Goal: Task Accomplishment & Management: Manage account settings

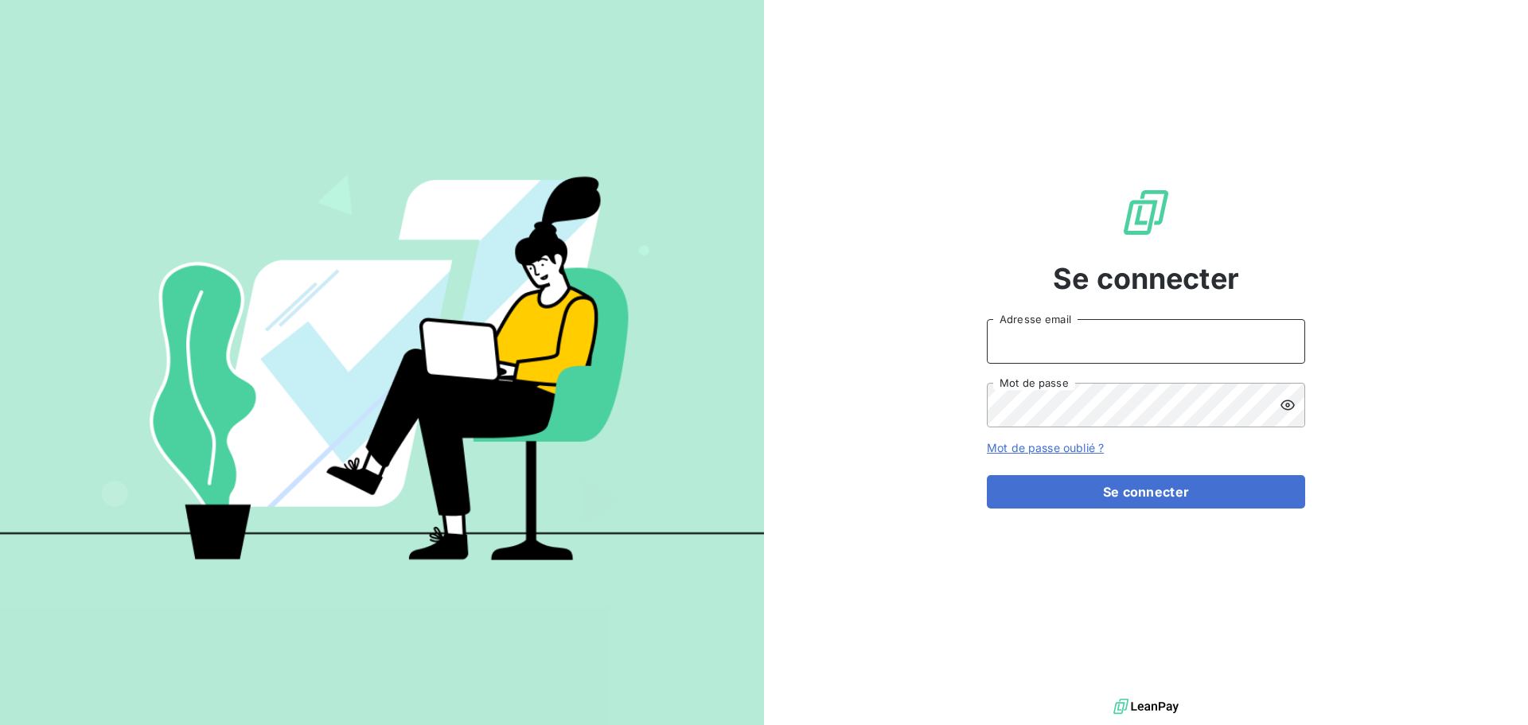
click at [1143, 338] on input "Adresse email" at bounding box center [1146, 341] width 318 height 45
type input "[EMAIL_ADDRESS][DOMAIN_NAME]"
click at [987, 475] on button "Se connecter" at bounding box center [1146, 491] width 318 height 33
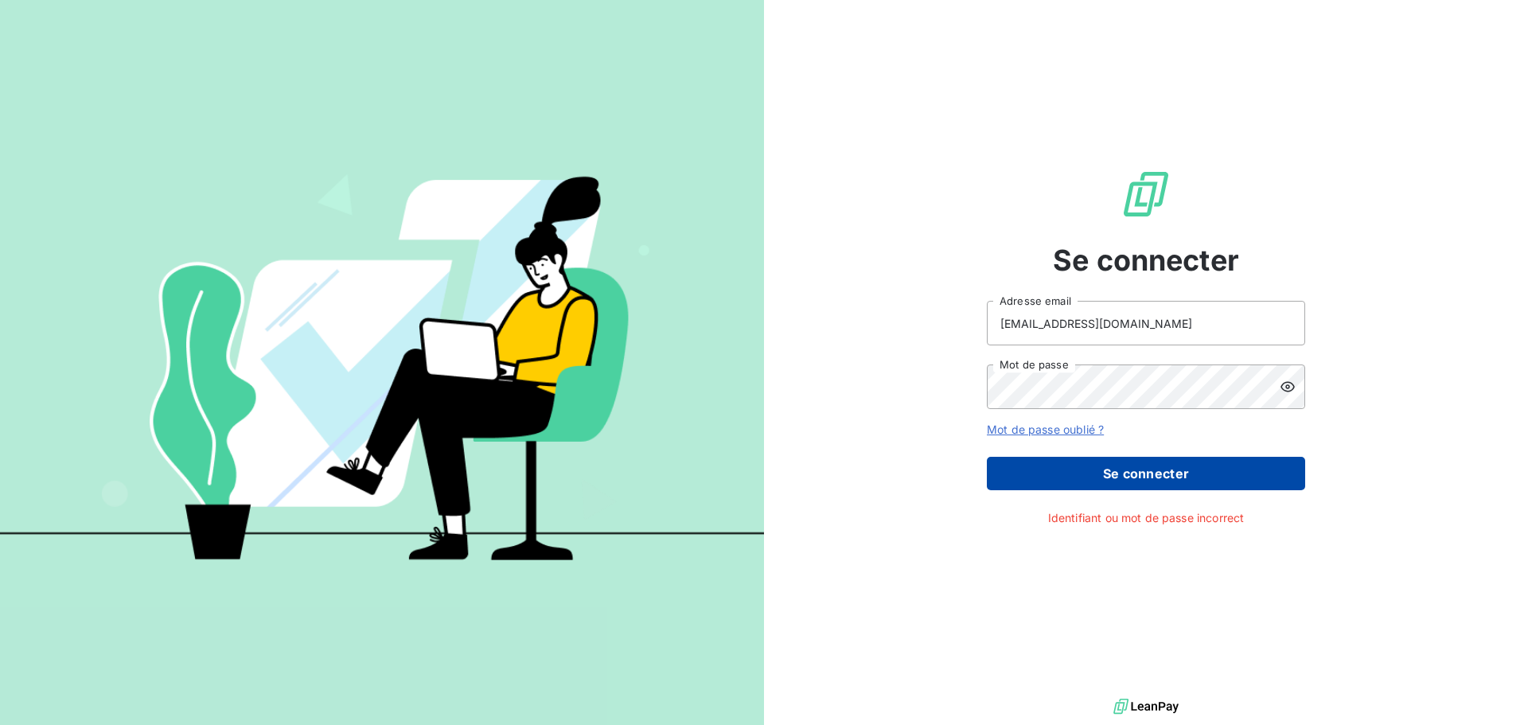
click at [1045, 468] on button "Se connecter" at bounding box center [1146, 473] width 318 height 33
click at [1150, 467] on button "Se connecter" at bounding box center [1146, 473] width 318 height 33
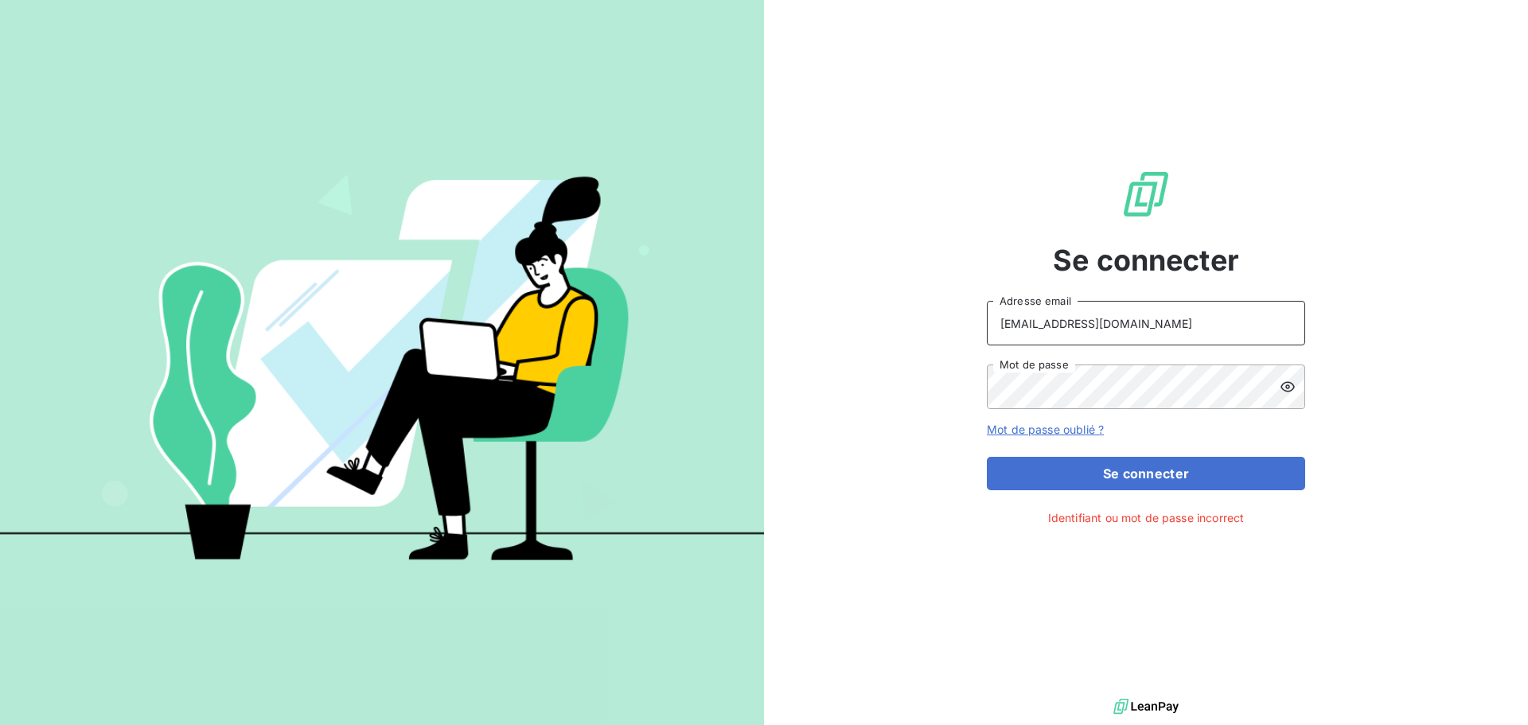
click at [1098, 308] on input "[EMAIL_ADDRESS][DOMAIN_NAME]" at bounding box center [1146, 323] width 318 height 45
drag, startPoint x: 1198, startPoint y: 317, endPoint x: 1207, endPoint y: 317, distance: 8.8
click at [1198, 317] on input "[EMAIL_ADDRESS][DOMAIN_NAME]" at bounding box center [1146, 323] width 318 height 45
drag, startPoint x: 799, startPoint y: 320, endPoint x: 781, endPoint y: 323, distance: 17.8
click at [781, 323] on div "Se connecter [EMAIL_ADDRESS][DOMAIN_NAME] Adresse email Mot de passe Mot de pas…" at bounding box center [1146, 347] width 764 height 695
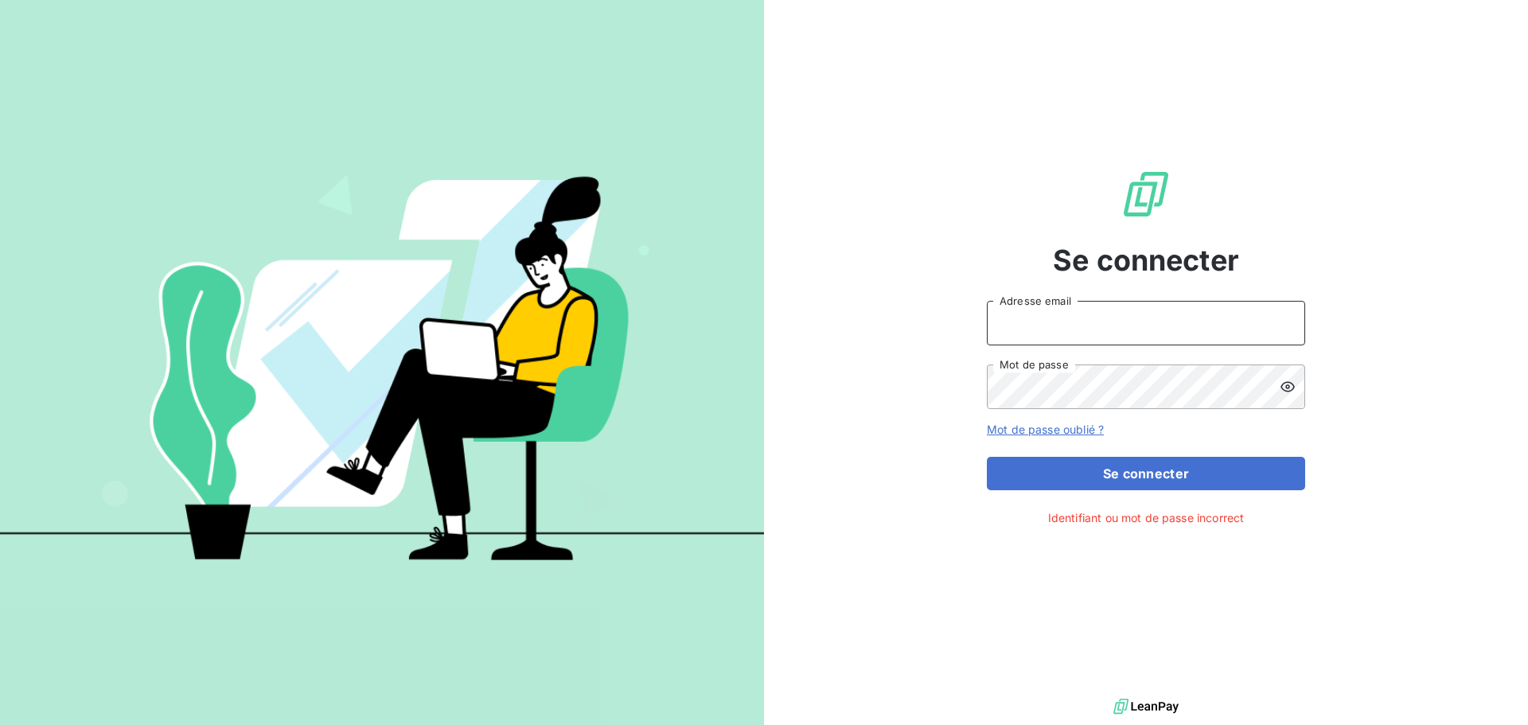
click at [1083, 324] on input "Adresse email" at bounding box center [1146, 323] width 318 height 45
type input "[EMAIL_ADDRESS][DOMAIN_NAME]"
click at [1280, 389] on icon at bounding box center [1287, 387] width 16 height 16
click at [1286, 386] on icon at bounding box center [1287, 386] width 14 height 11
click at [1286, 386] on icon at bounding box center [1287, 387] width 14 height 10
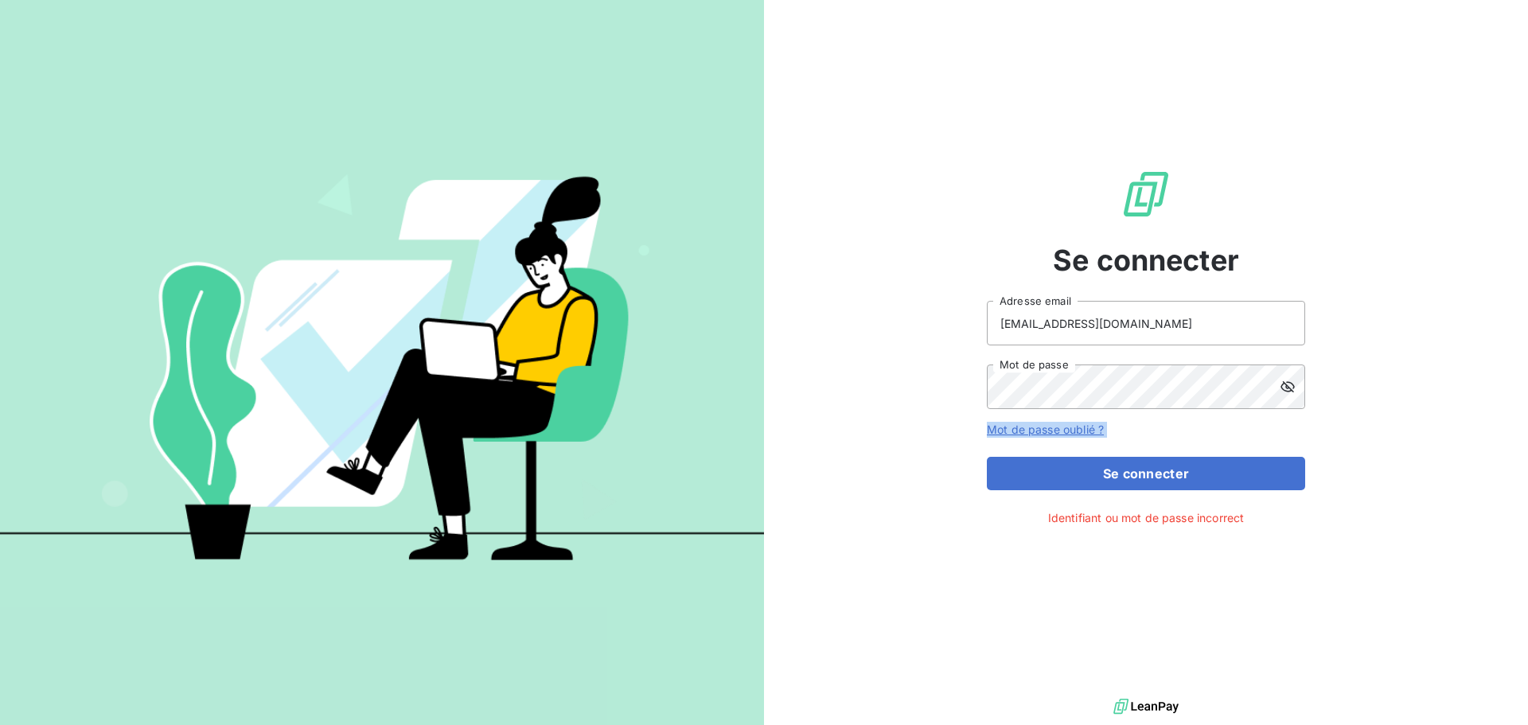
click at [1286, 386] on icon at bounding box center [1287, 386] width 14 height 11
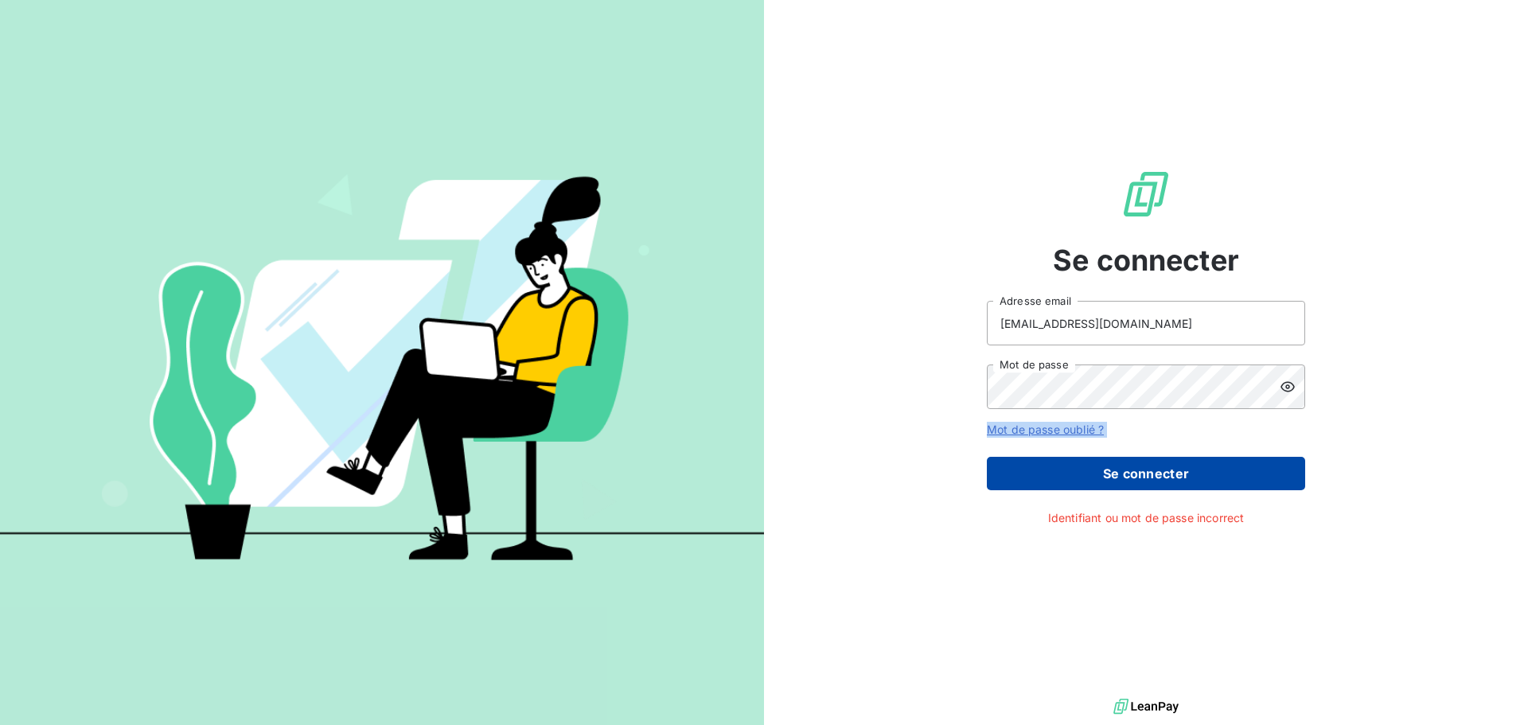
click at [1199, 461] on button "Se connecter" at bounding box center [1146, 473] width 318 height 33
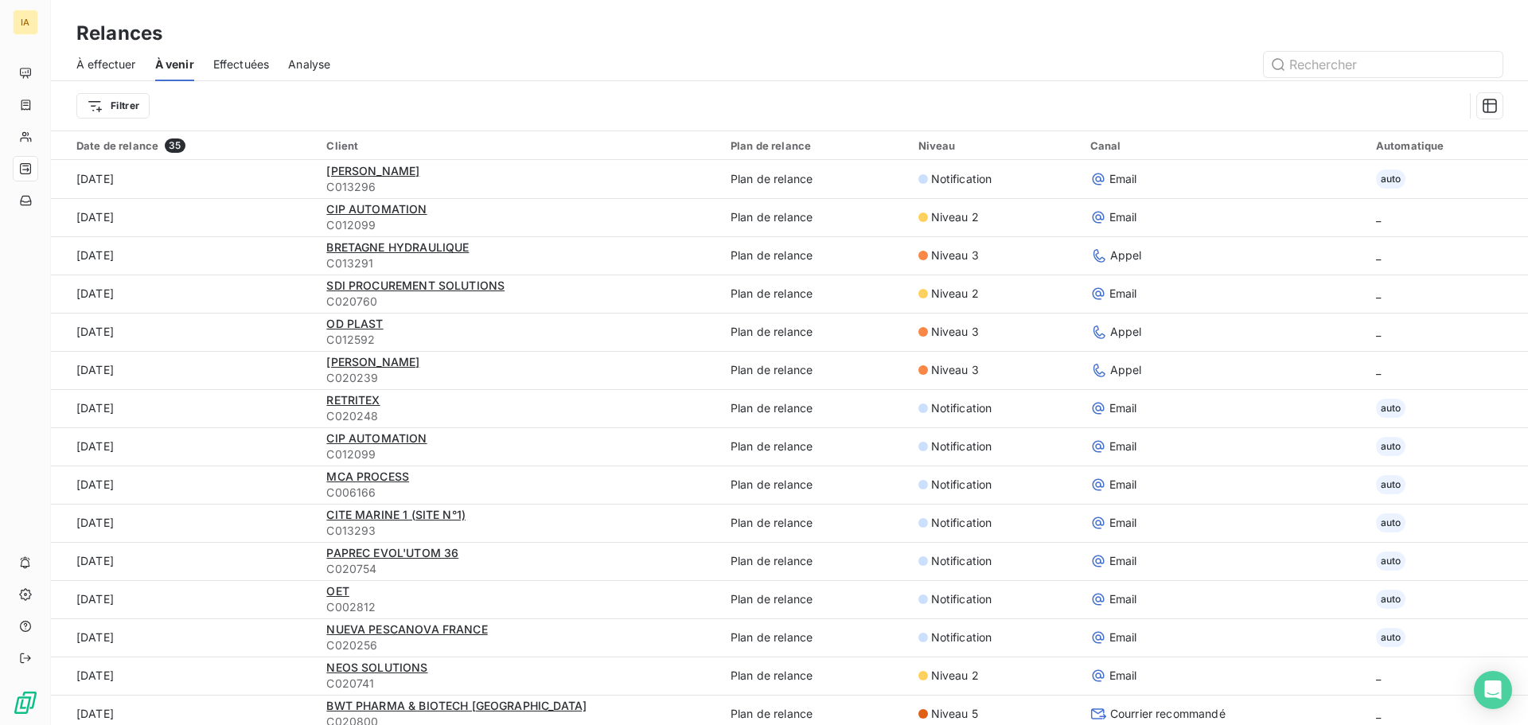
click at [109, 62] on span "À effectuer" at bounding box center [106, 64] width 60 height 16
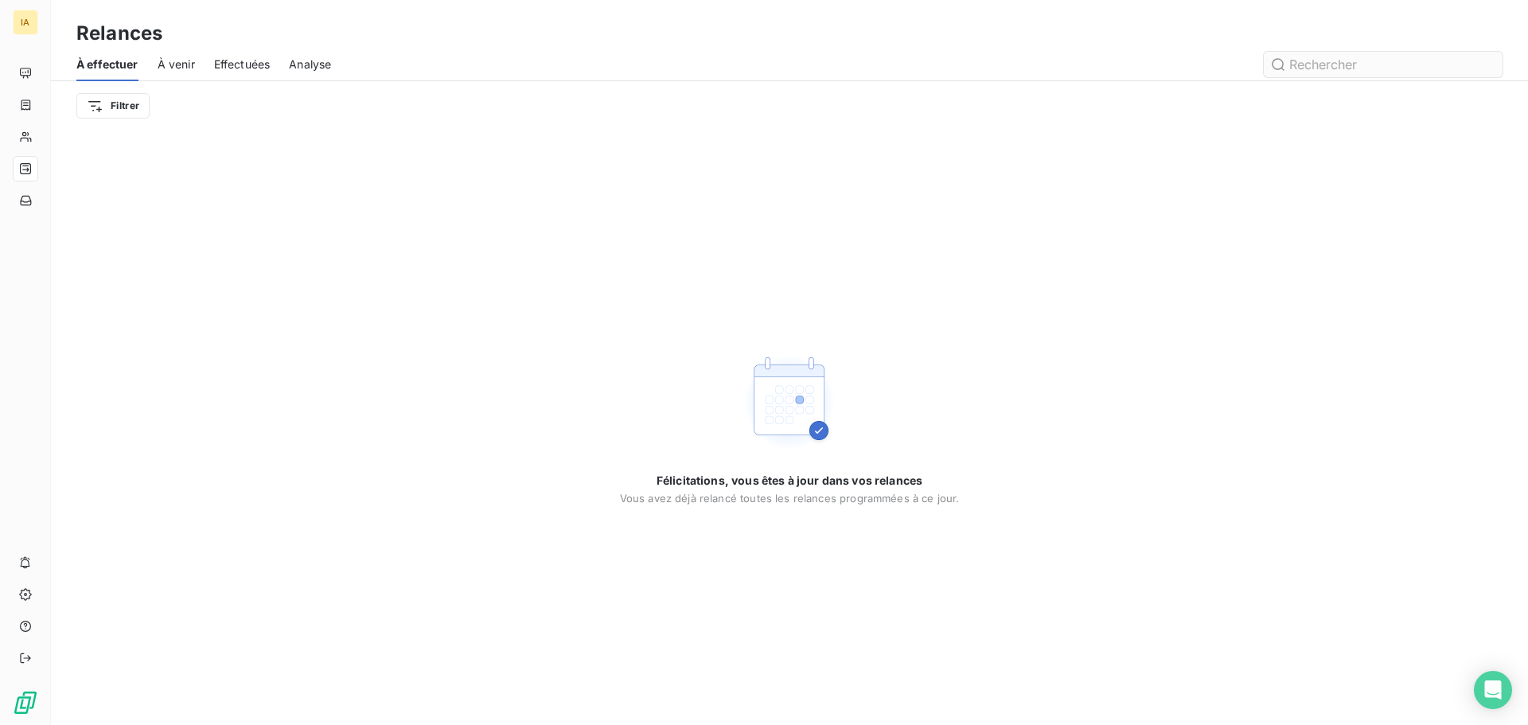
click at [1349, 64] on input "text" at bounding box center [1382, 64] width 239 height 25
type input "tb recyclage"
click at [179, 61] on span "À venir" at bounding box center [176, 64] width 37 height 16
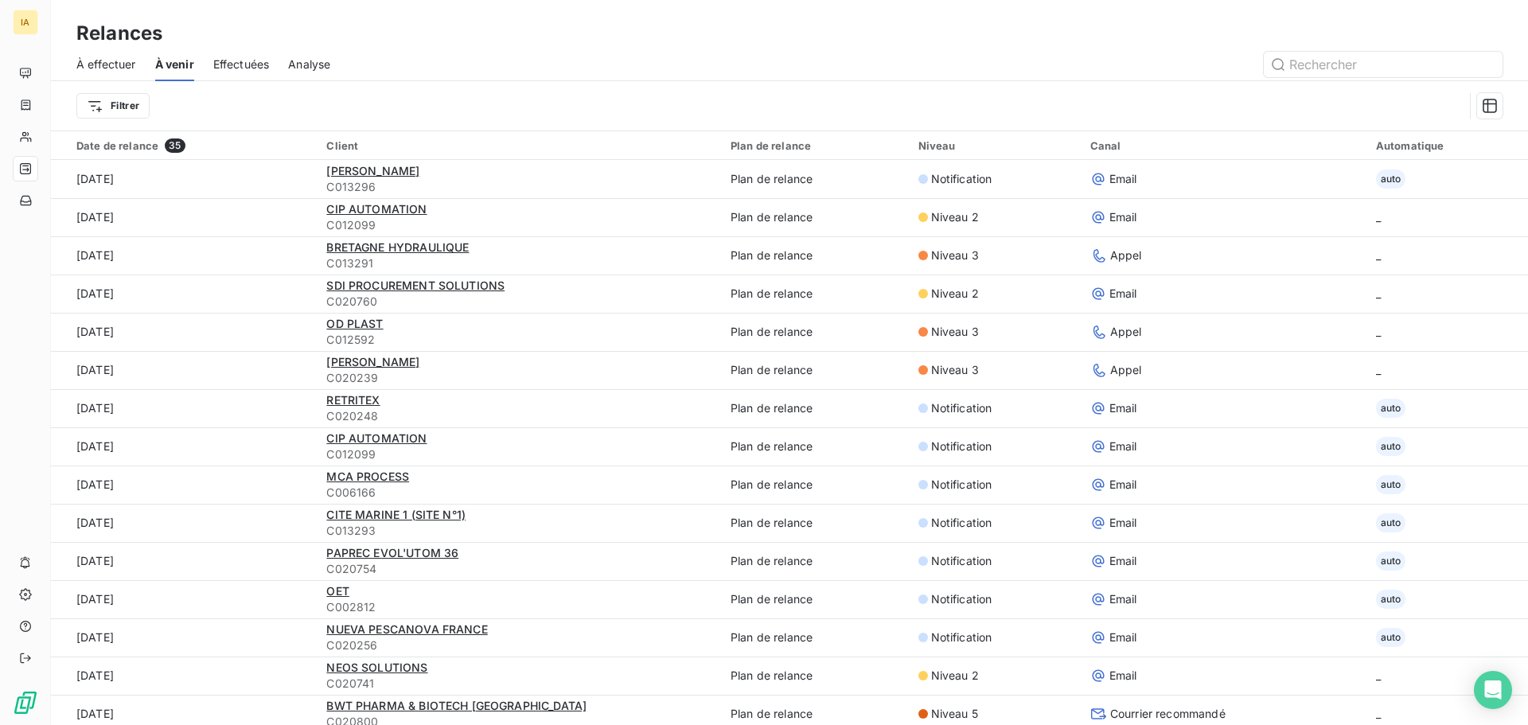
click at [224, 64] on span "Effectuées" at bounding box center [241, 64] width 56 height 16
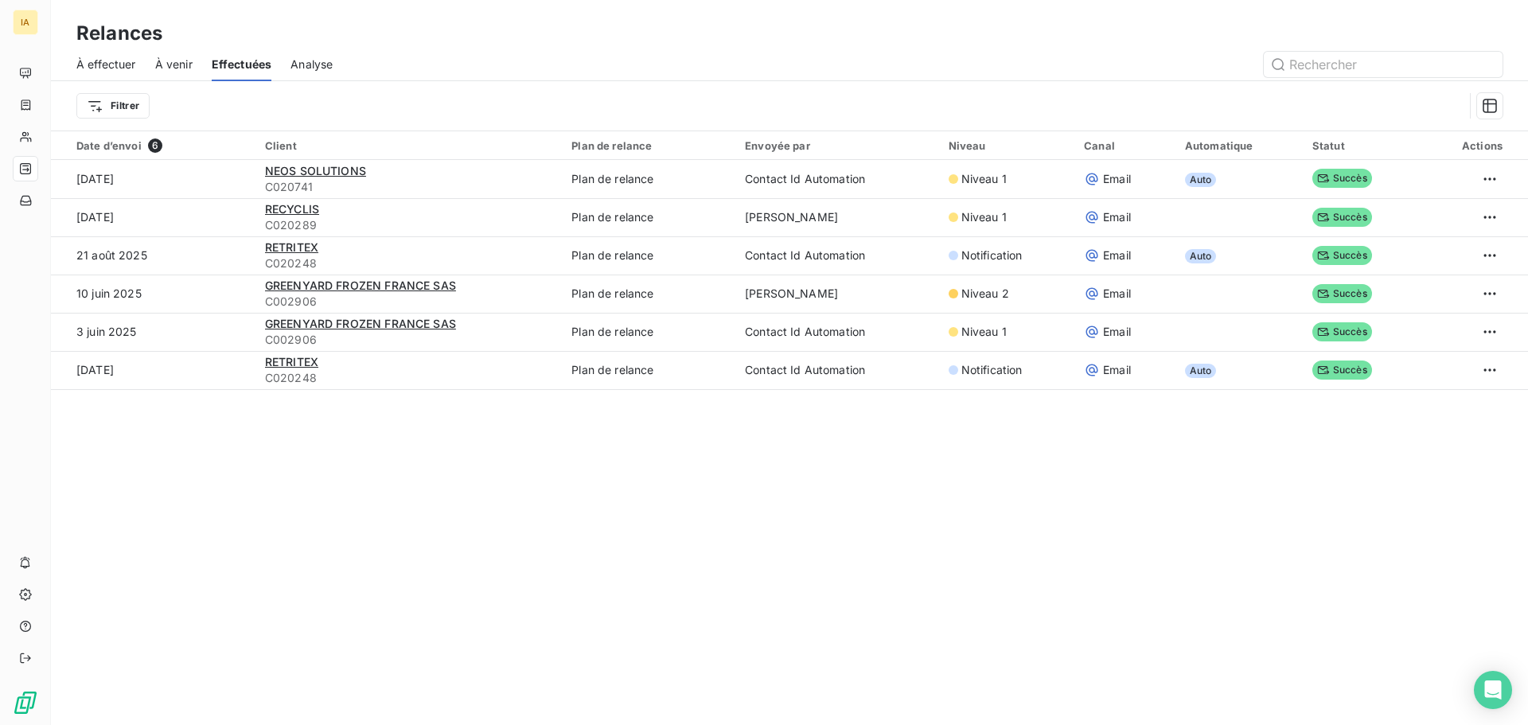
click at [99, 64] on span "À effectuer" at bounding box center [106, 64] width 60 height 16
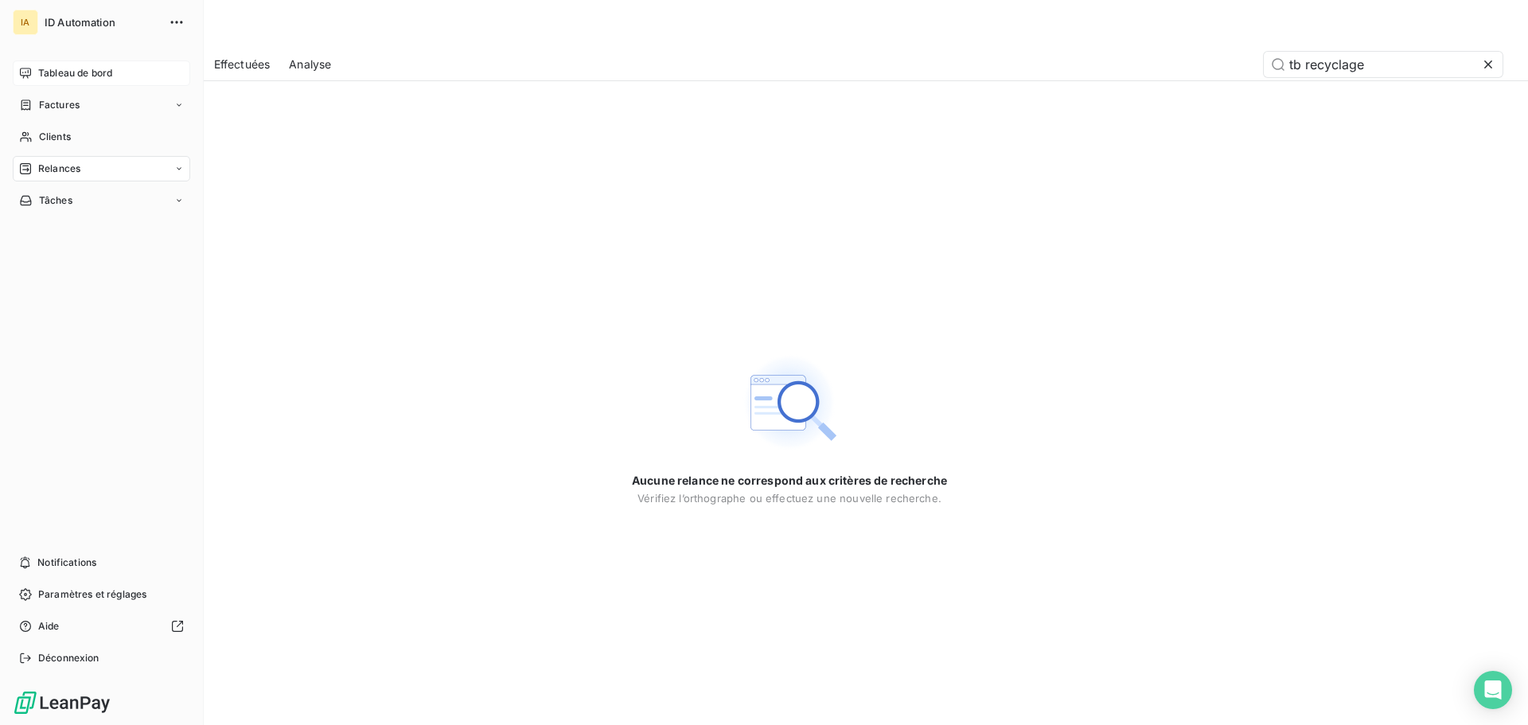
click at [23, 72] on icon at bounding box center [25, 73] width 13 height 13
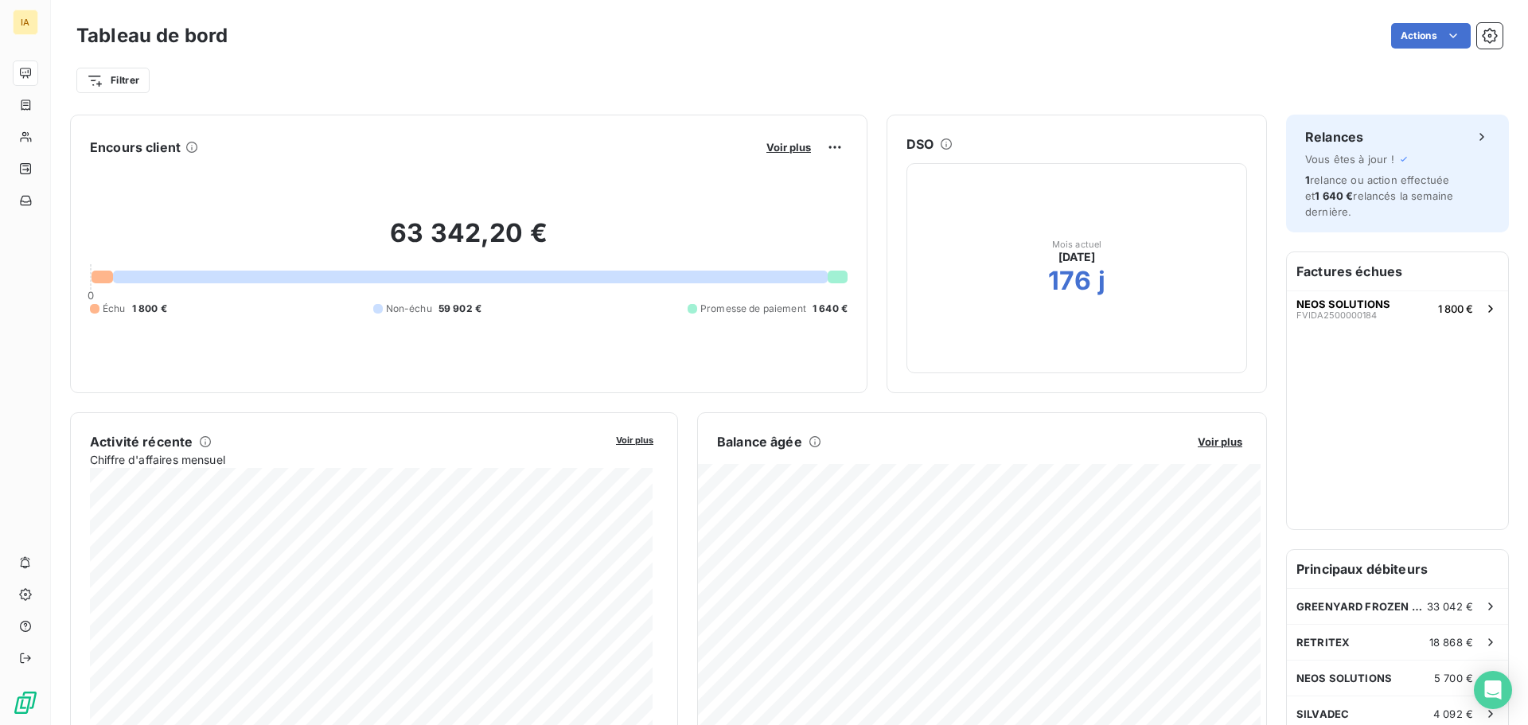
click at [687, 40] on div "Actions" at bounding box center [875, 35] width 1256 height 25
click at [803, 37] on div "Actions" at bounding box center [875, 35] width 1256 height 25
click at [91, 76] on html "IA Tableau de bord Actions Filtrer Rechercher et sélectionner Client Plan de re…" at bounding box center [764, 362] width 1528 height 725
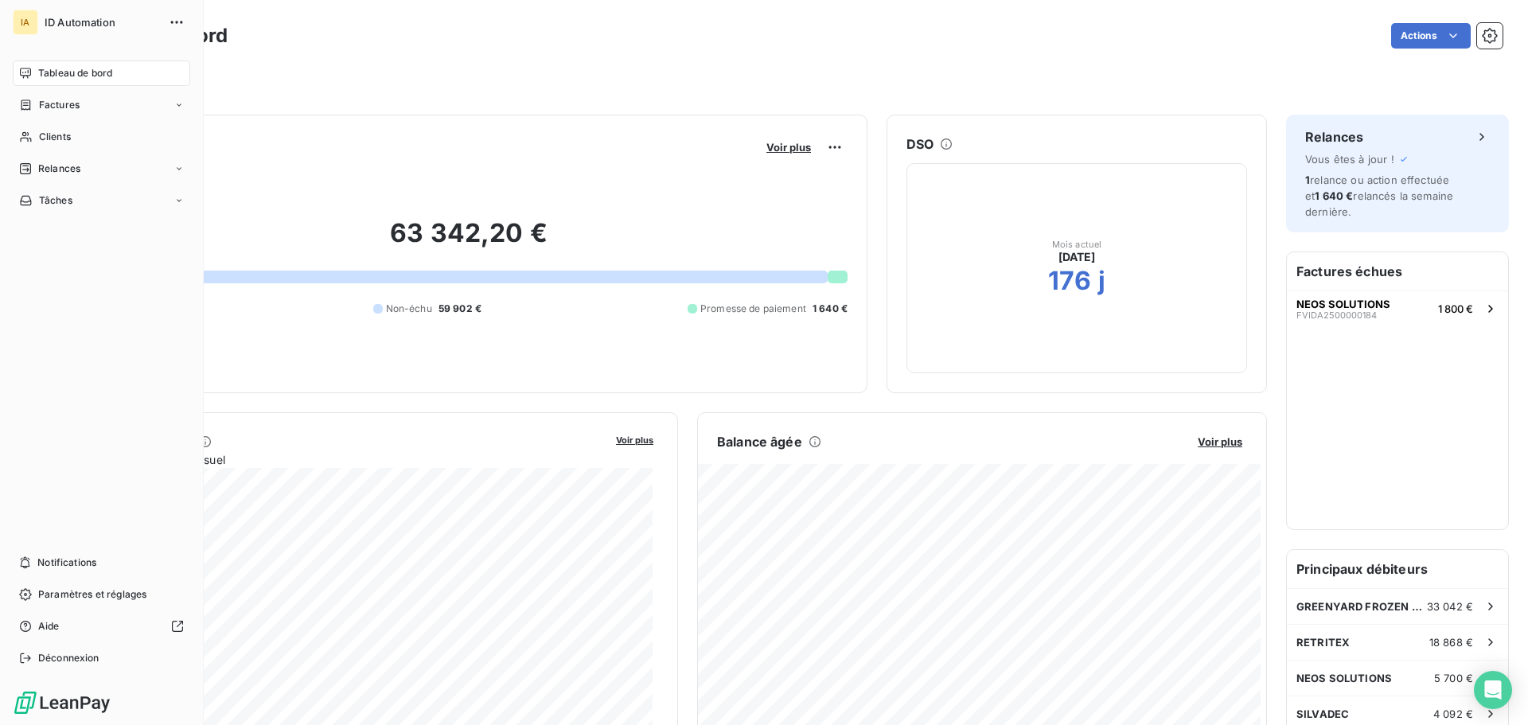
click at [27, 72] on html "IA ID Automation Tableau de bord Factures Clients Relances Tâches Notifications…" at bounding box center [764, 362] width 1528 height 725
click at [41, 130] on span "Clients" at bounding box center [55, 137] width 32 height 14
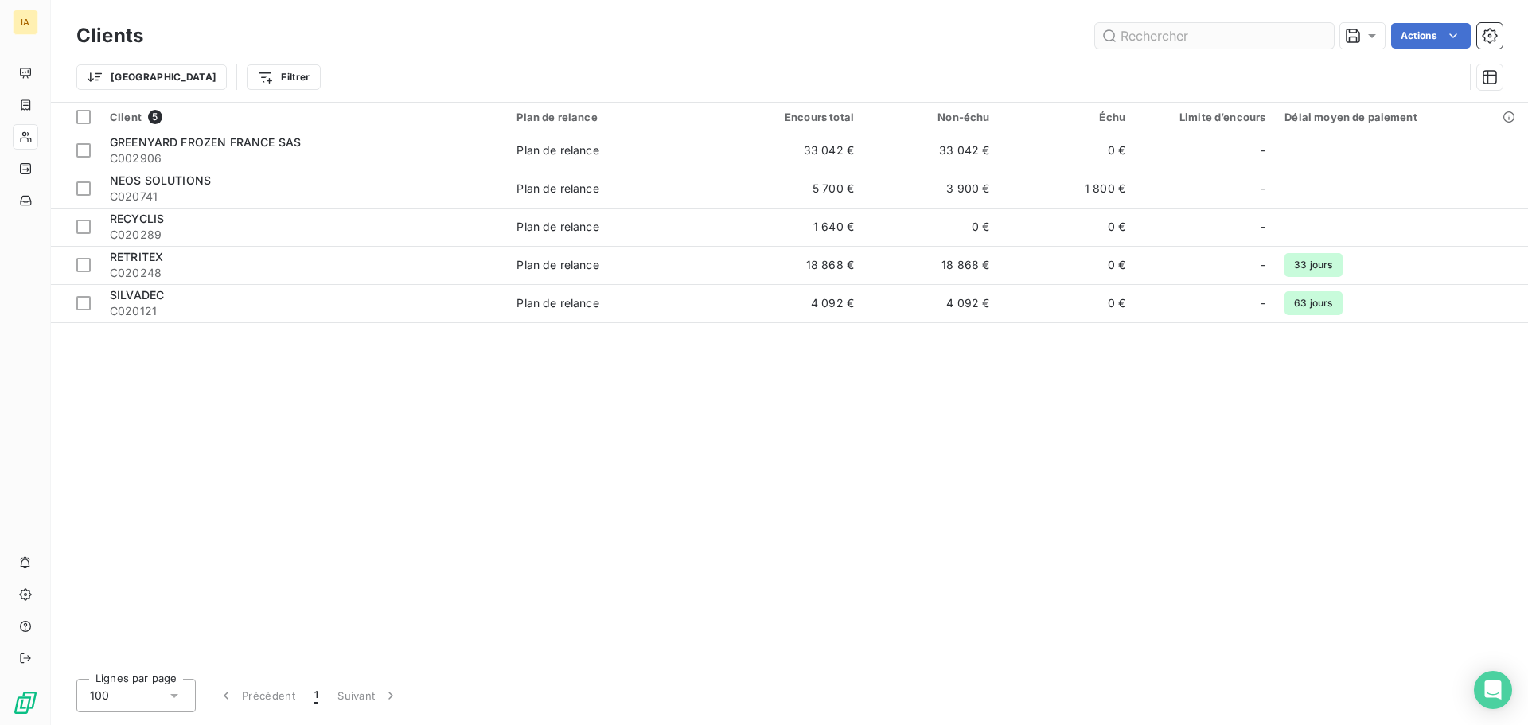
click at [1244, 38] on input "text" at bounding box center [1214, 35] width 239 height 25
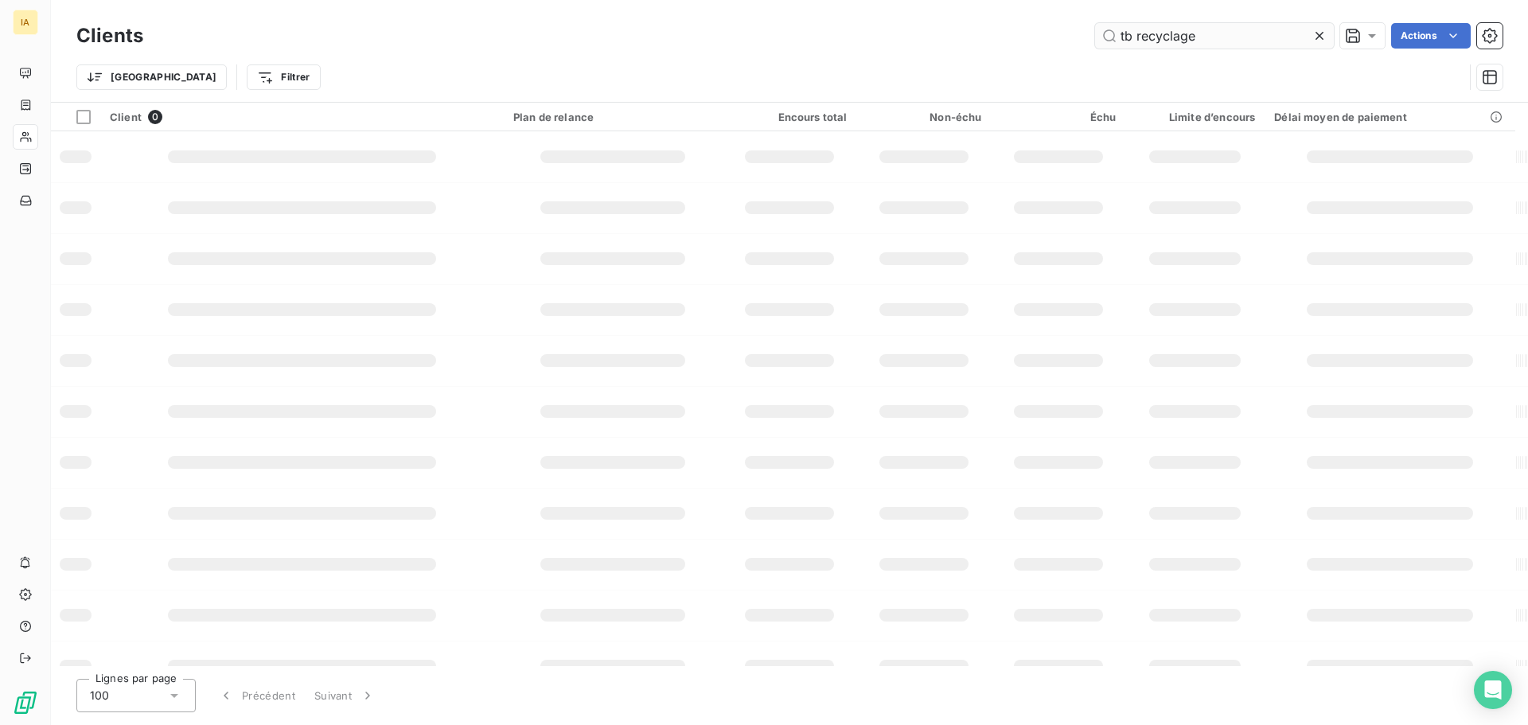
type input "tb recyclage"
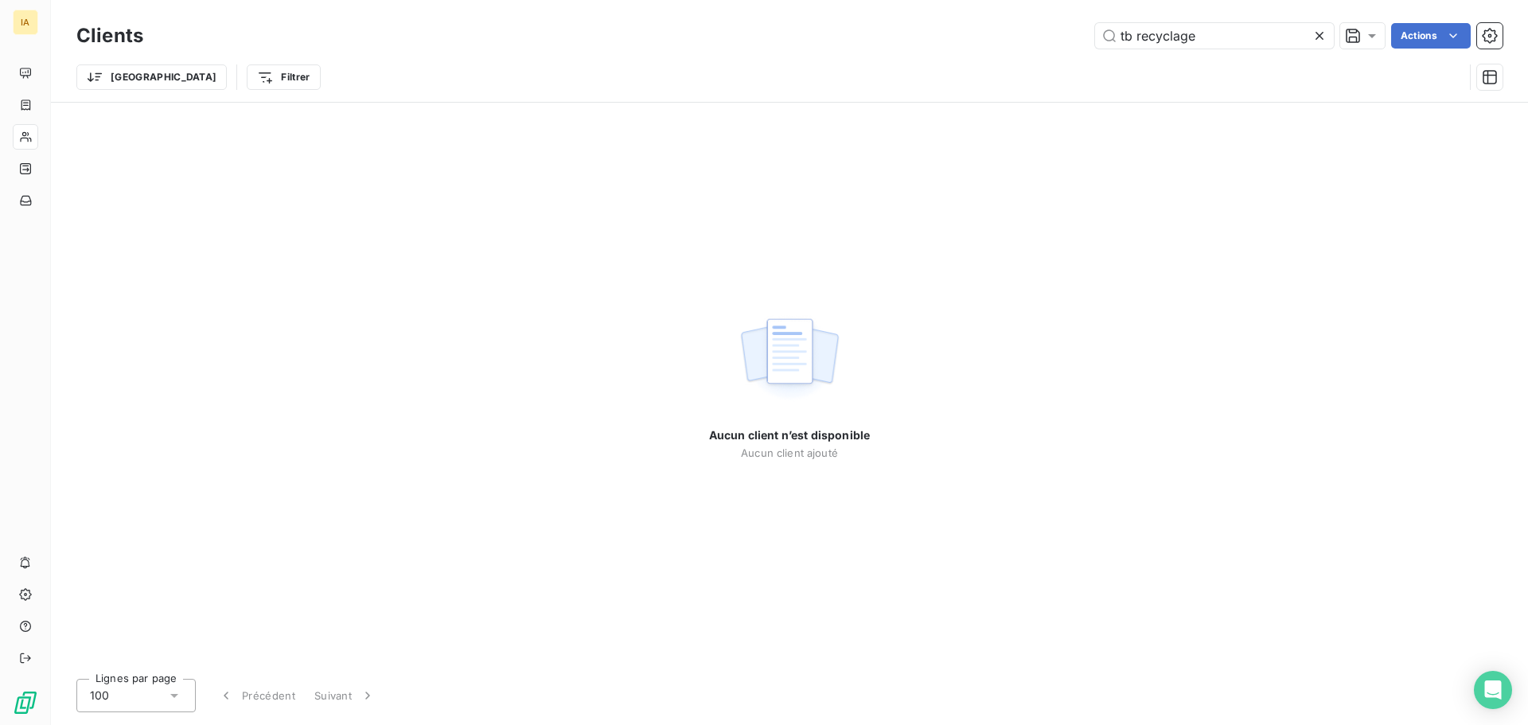
click at [1323, 37] on icon at bounding box center [1319, 36] width 16 height 16
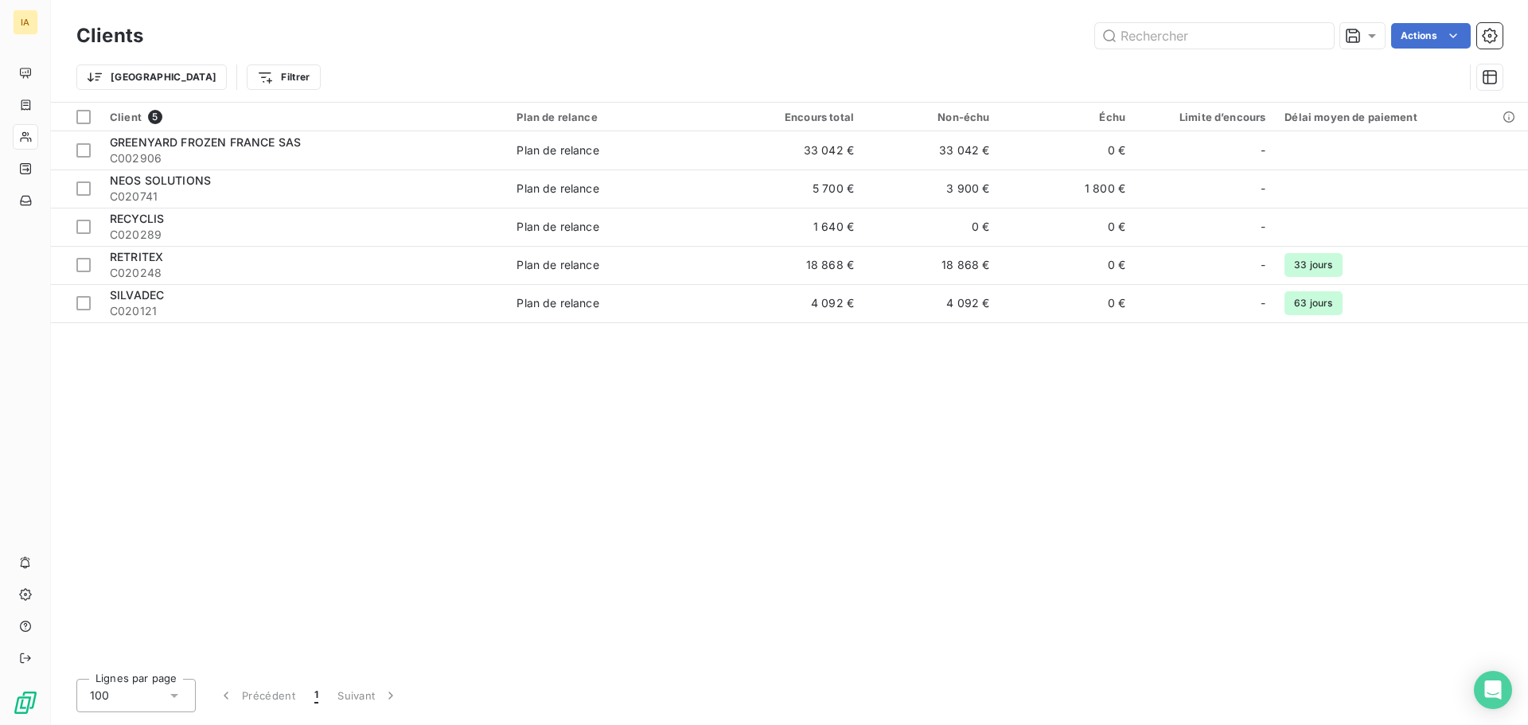
click at [897, 53] on div "Trier Filtrer" at bounding box center [789, 77] width 1426 height 49
click at [839, 50] on div "Clients Actions" at bounding box center [789, 35] width 1426 height 33
drag, startPoint x: 480, startPoint y: 40, endPoint x: 898, endPoint y: 6, distance: 419.9
click at [481, 40] on div "Actions" at bounding box center [832, 35] width 1340 height 25
